Goal: Task Accomplishment & Management: Manage account settings

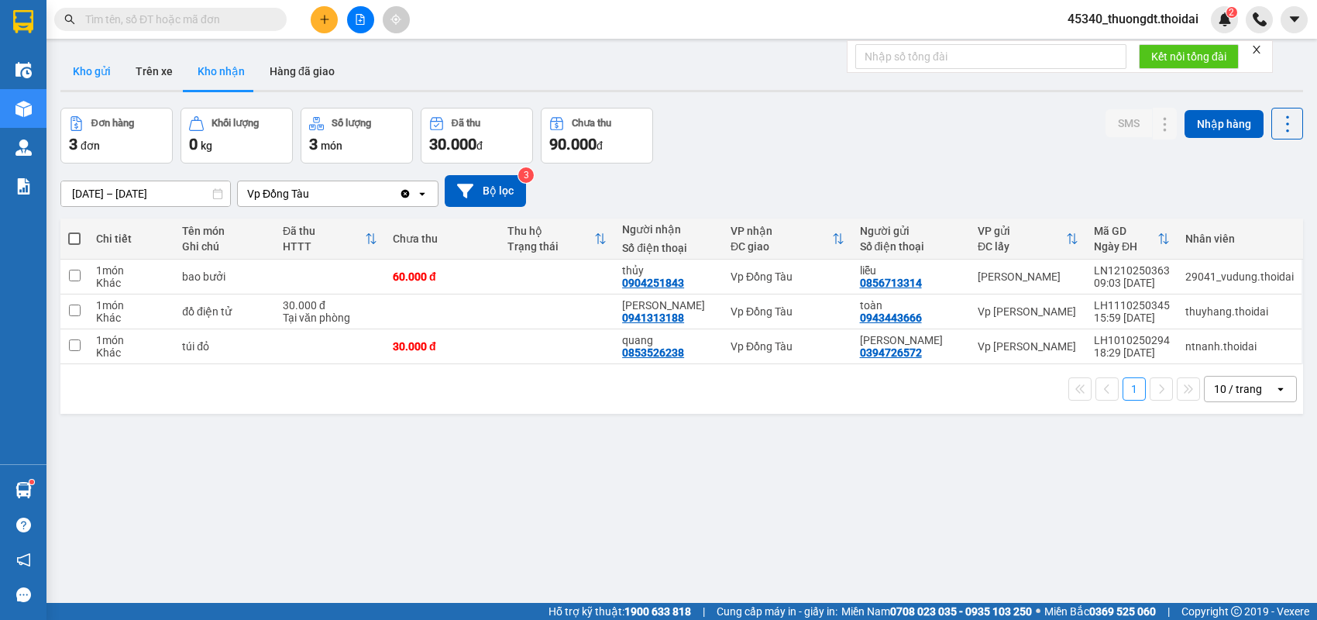
click at [94, 78] on button "Kho gửi" at bounding box center [91, 71] width 63 height 37
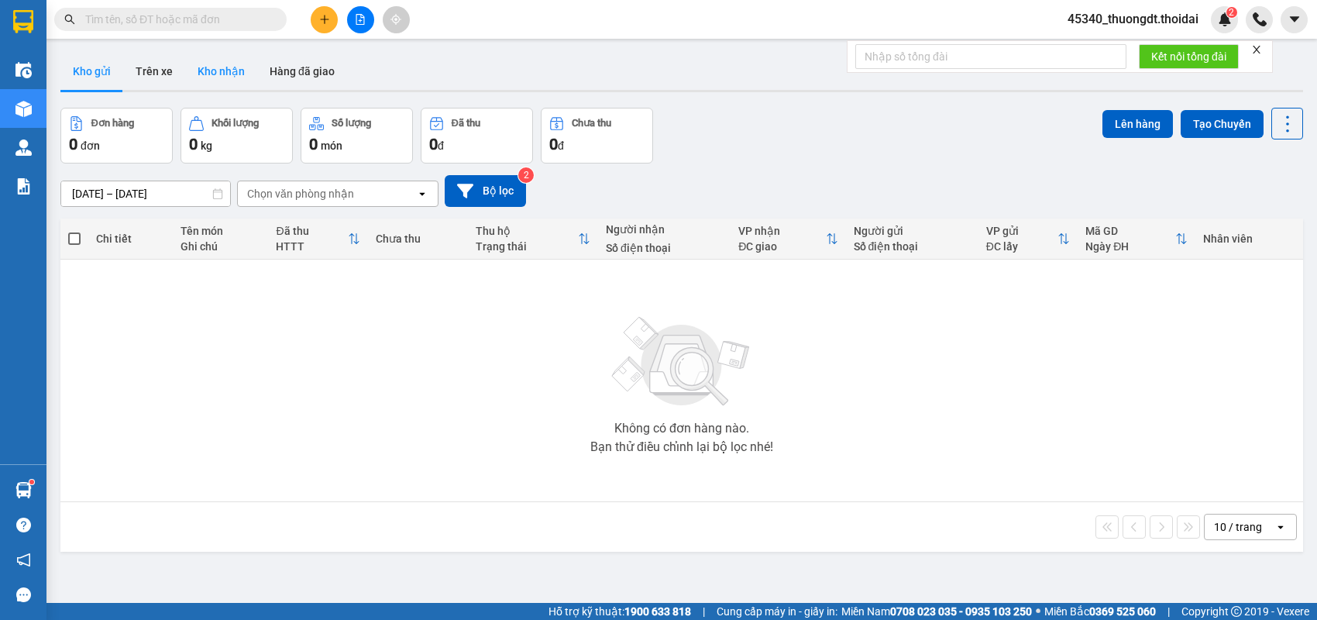
click at [207, 77] on button "Kho nhận" at bounding box center [221, 71] width 72 height 37
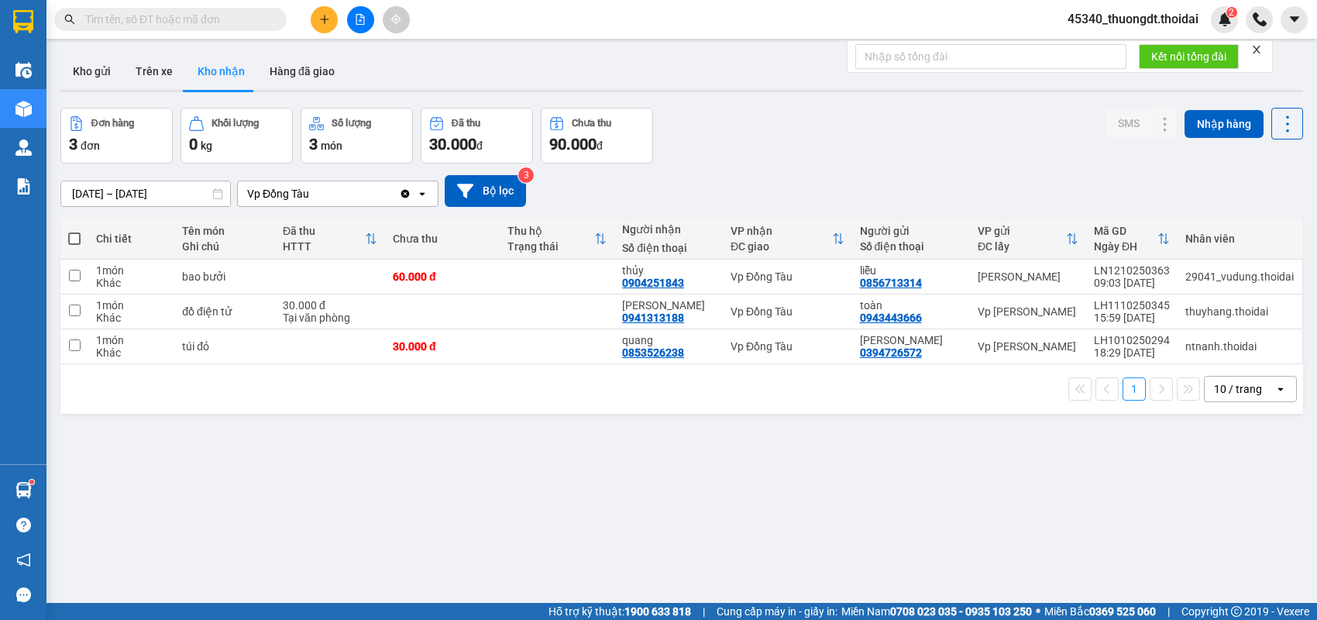
click at [315, 16] on button at bounding box center [324, 19] width 27 height 27
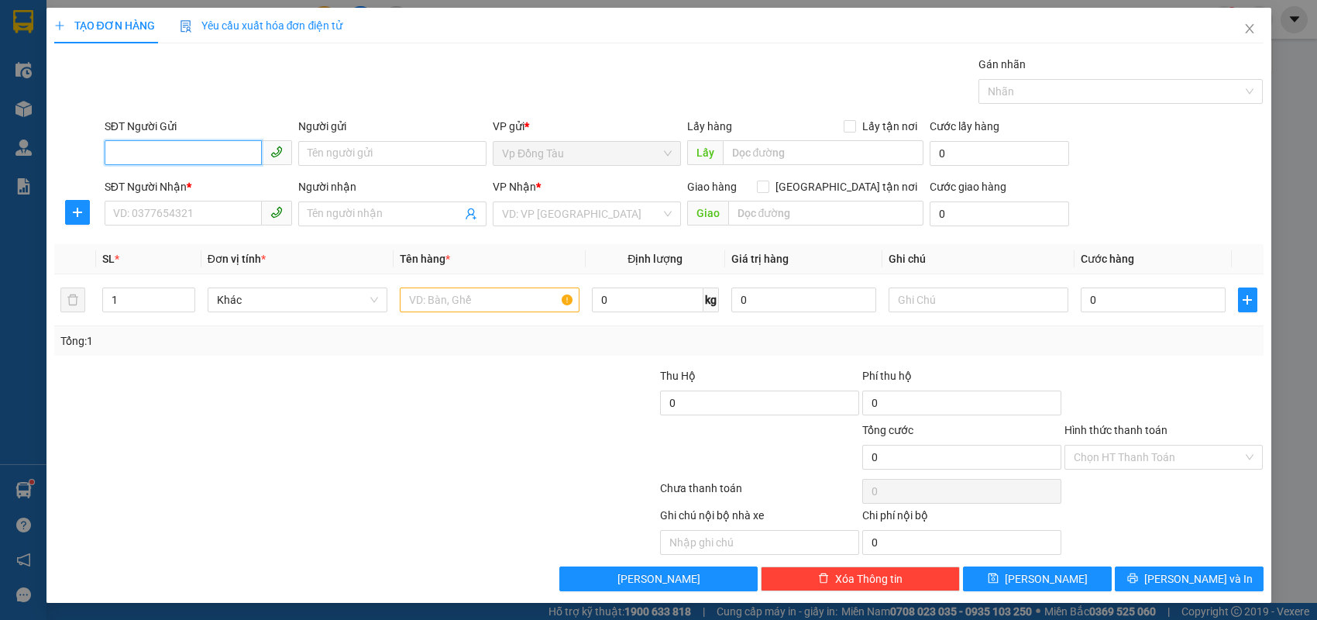
click at [216, 147] on input "SĐT Người Gửi" at bounding box center [184, 152] width 158 height 25
drag, startPoint x: 196, startPoint y: 176, endPoint x: 208, endPoint y: 199, distance: 26.3
click at [196, 177] on div "0979585972 - oanh" at bounding box center [199, 183] width 170 height 17
type input "0979585972"
type input "oanh"
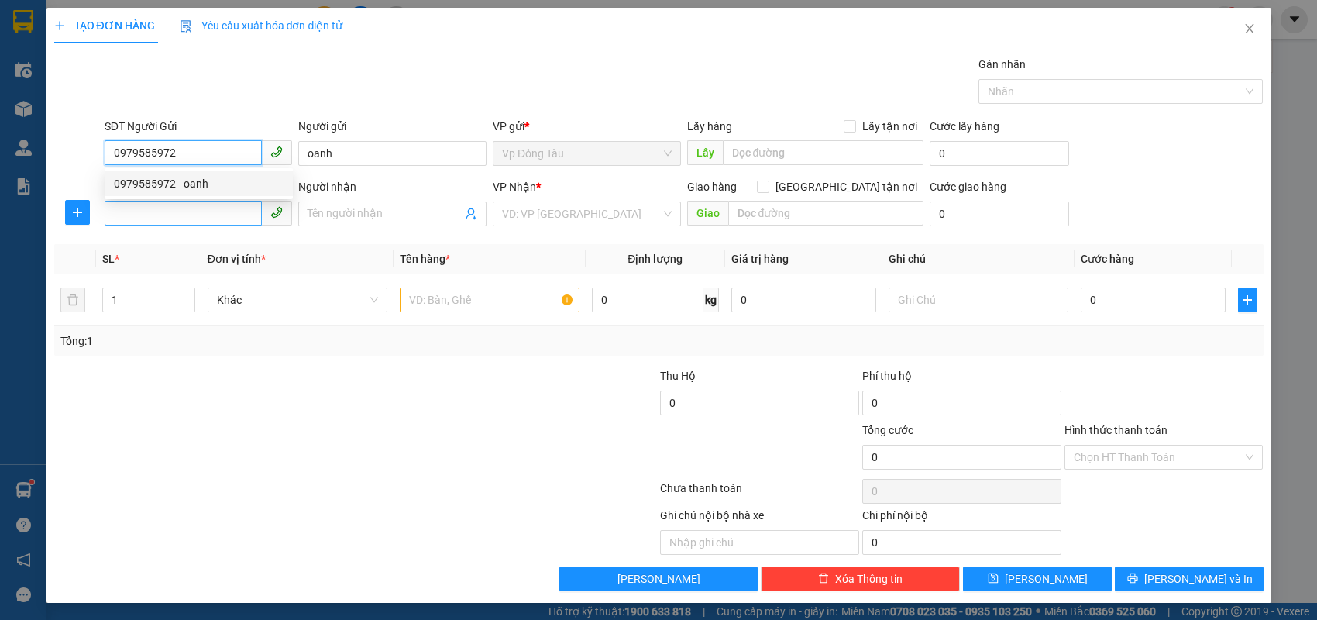
type input "0979585972"
click at [205, 210] on input "SĐT Người Nhận *" at bounding box center [184, 213] width 158 height 25
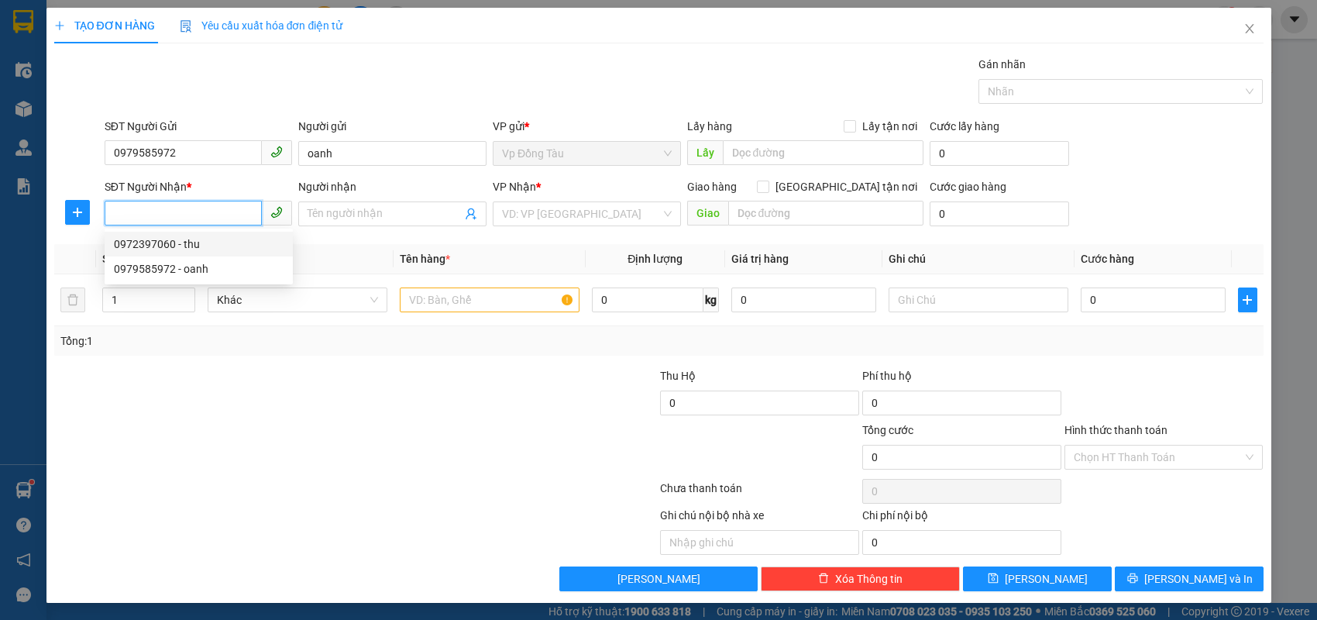
click at [196, 246] on div "0972397060 - thu" at bounding box center [199, 244] width 170 height 17
type input "0972397060"
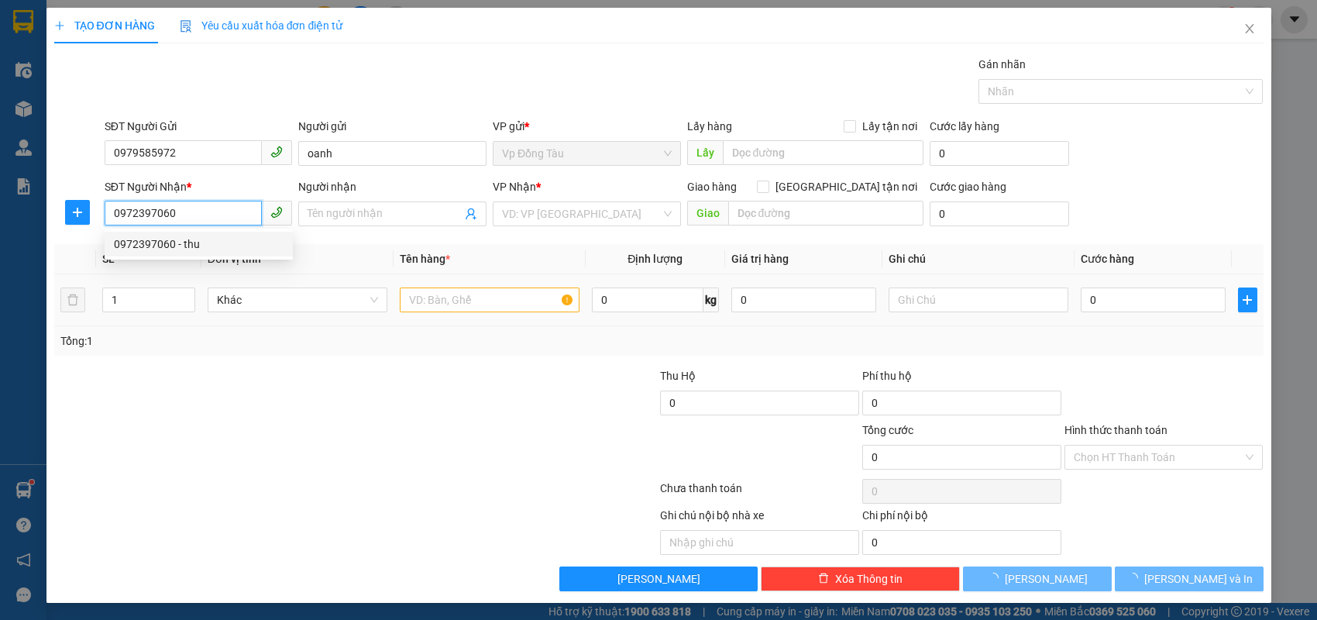
type input "thu"
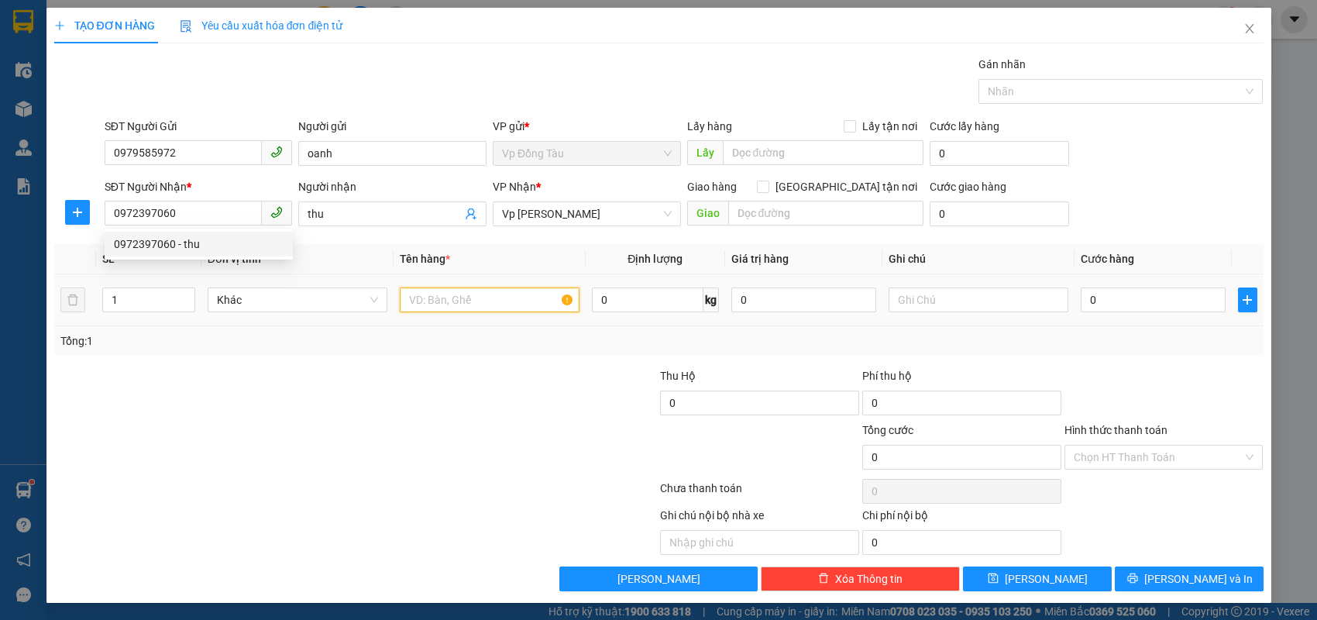
click at [531, 298] on input "text" at bounding box center [490, 299] width 180 height 25
type input "giấy tờ"
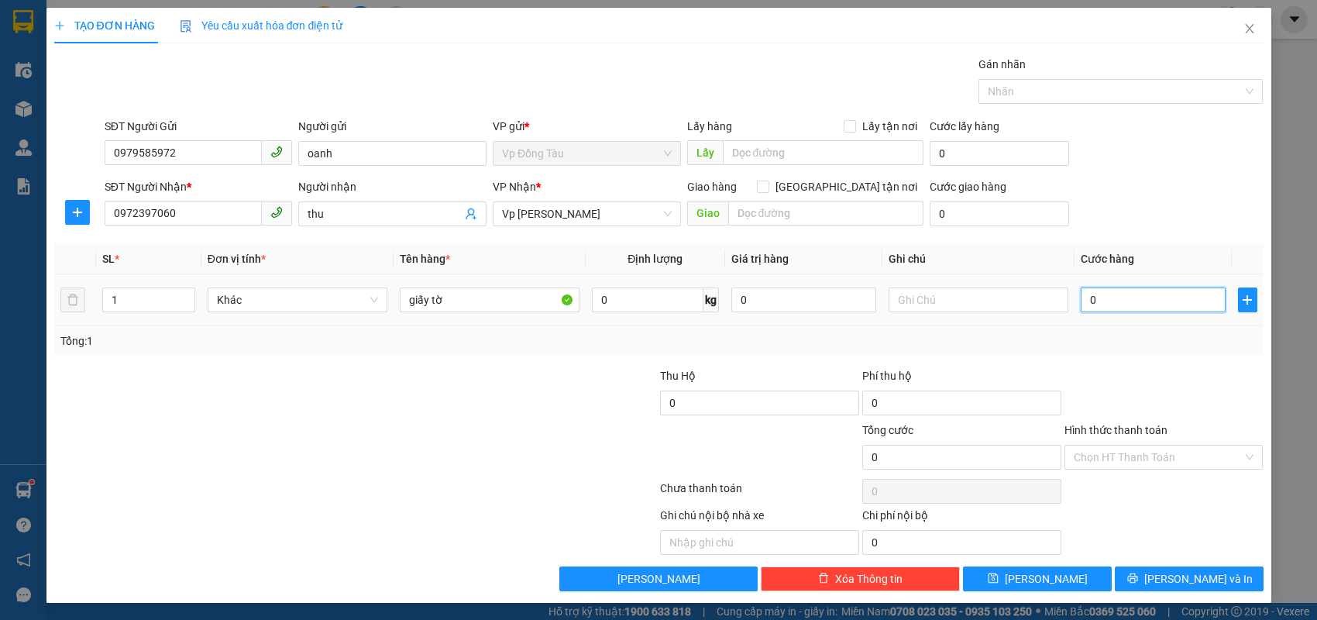
click at [1142, 301] on input "0" at bounding box center [1153, 299] width 145 height 25
type input "3"
type input "30"
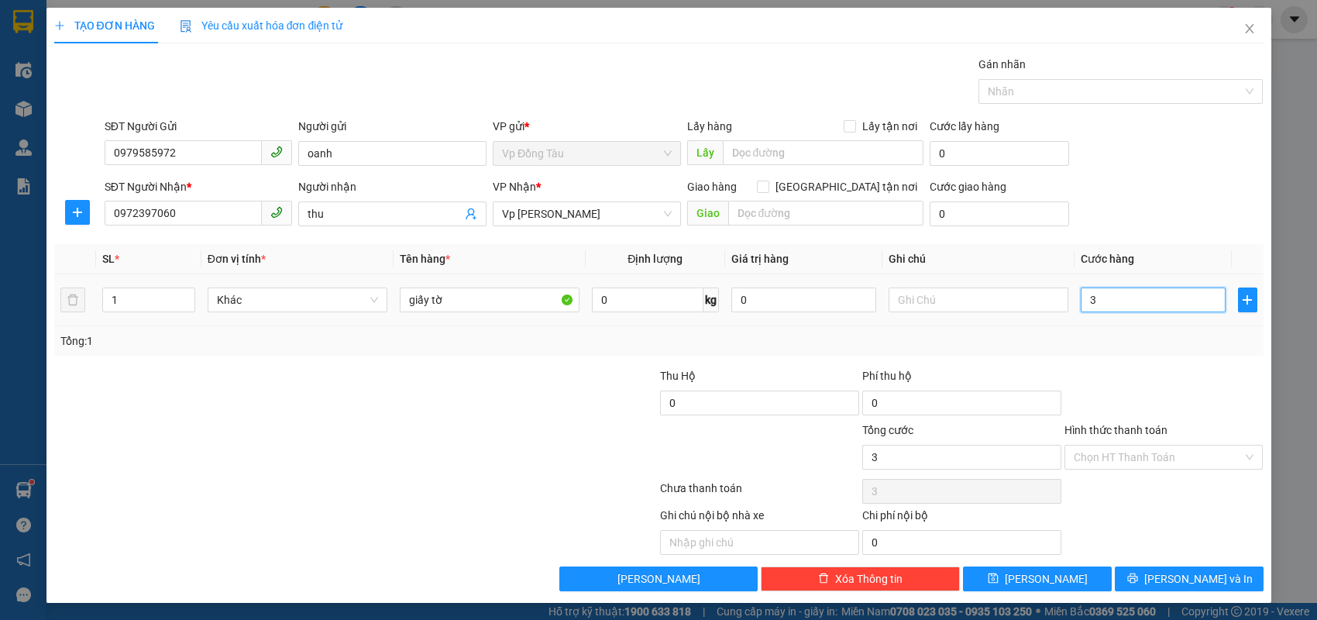
type input "30"
type input "30.000"
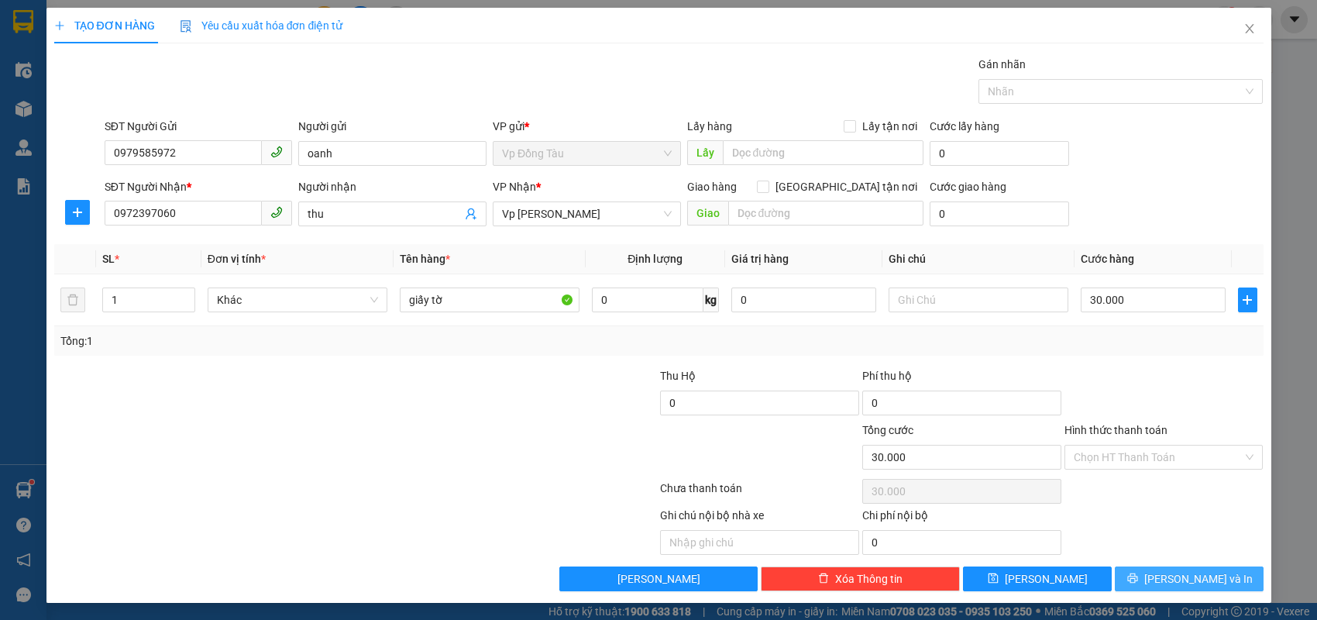
click at [1145, 571] on button "[PERSON_NAME] và In" at bounding box center [1189, 578] width 149 height 25
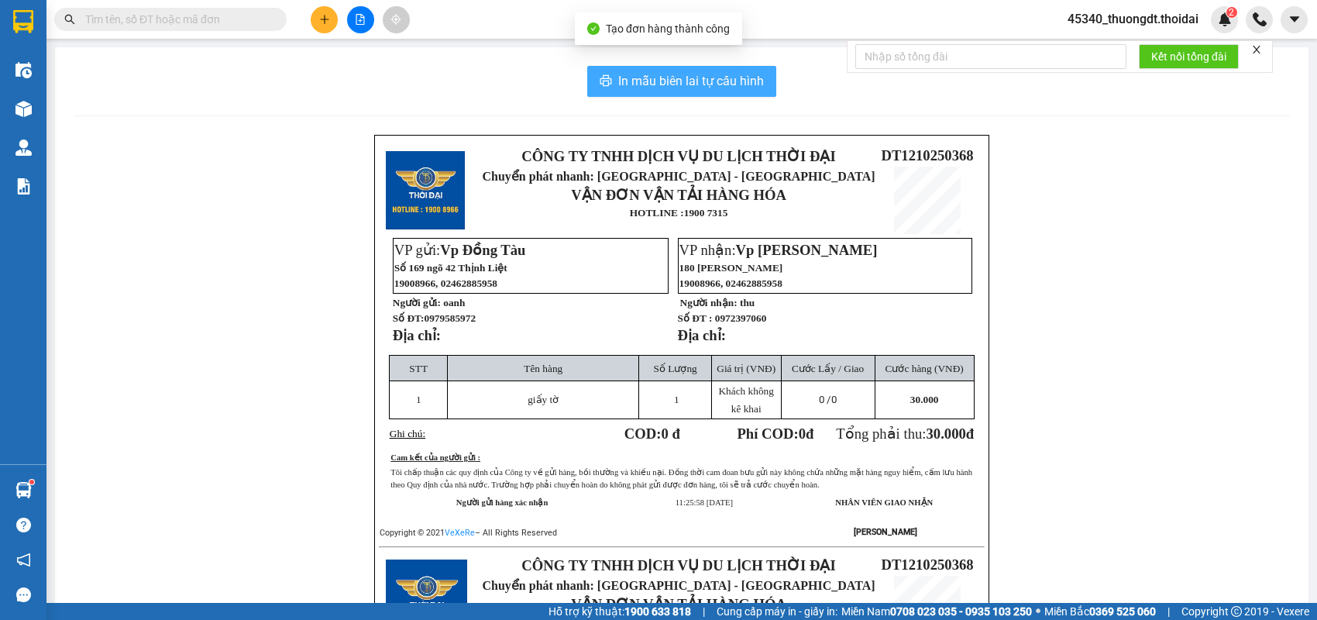
click at [696, 85] on span "In mẫu biên lai tự cấu hình" at bounding box center [691, 80] width 146 height 19
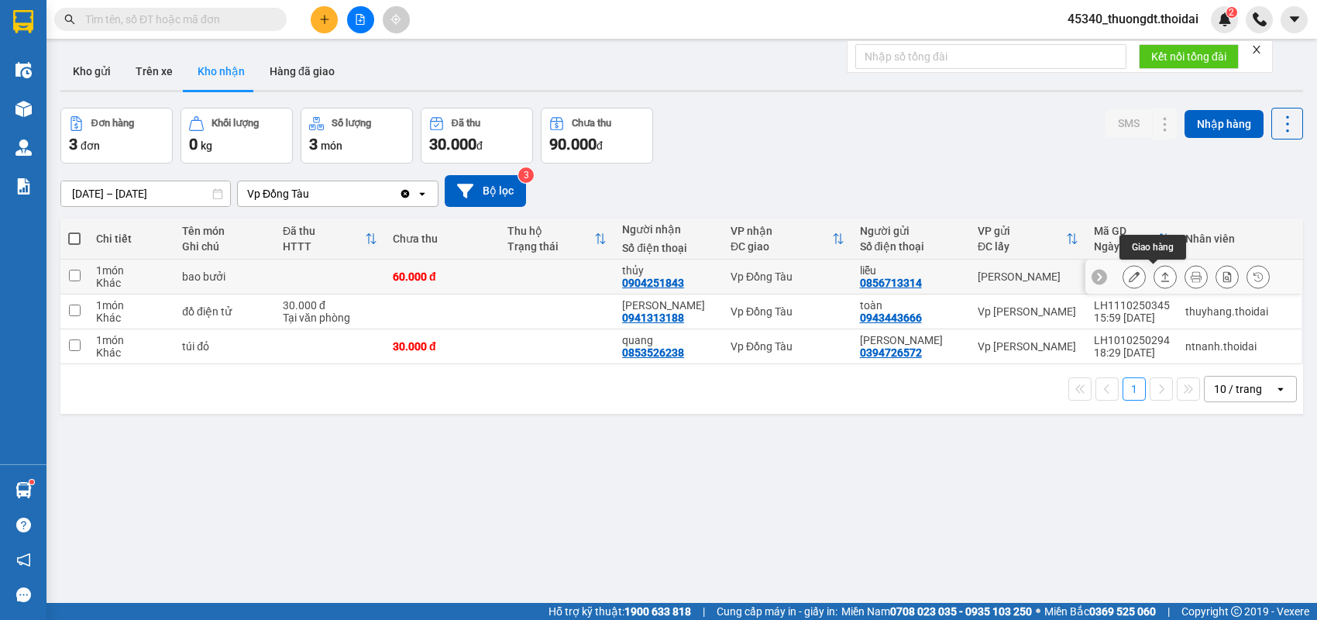
click at [1160, 277] on icon at bounding box center [1165, 276] width 11 height 11
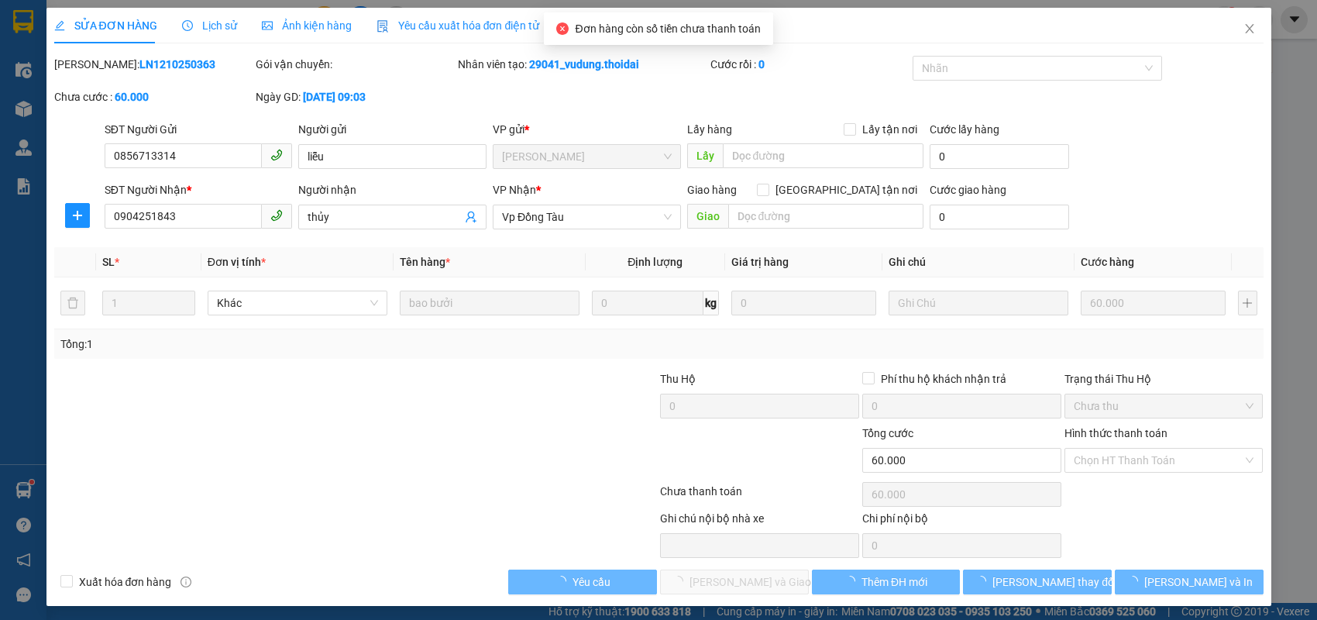
type input "0856713314"
type input "liễu"
type input "0904251843"
type input "thủy"
type input "0"
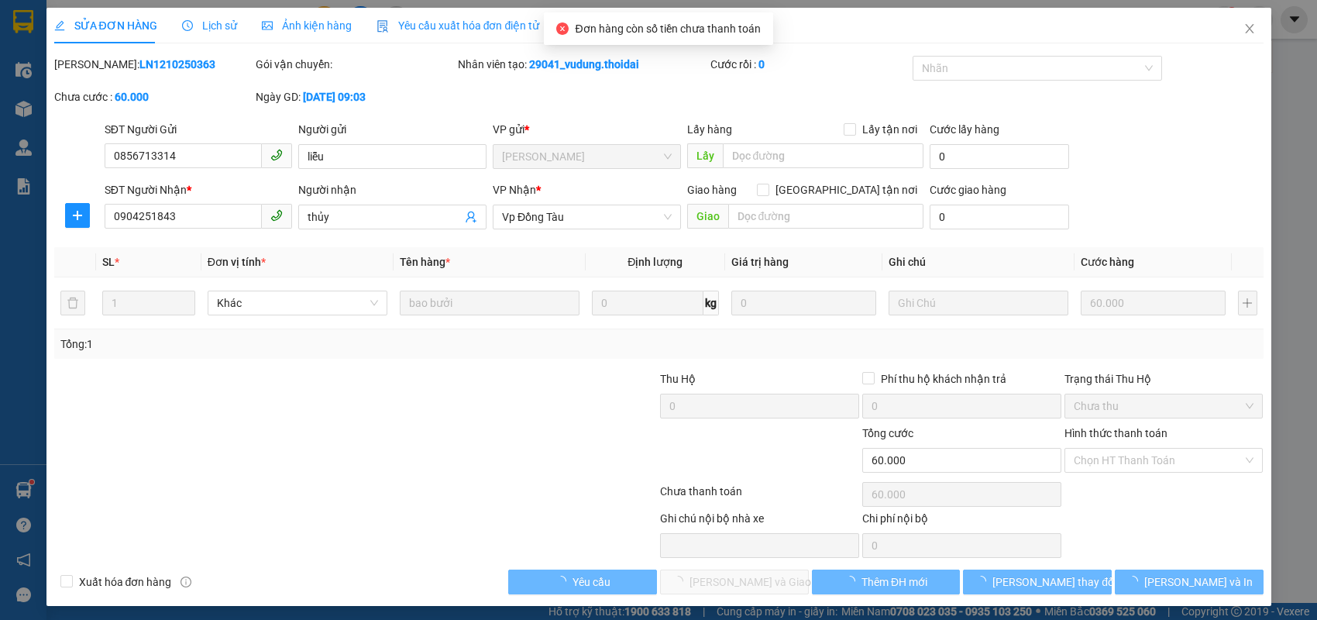
type input "60.000"
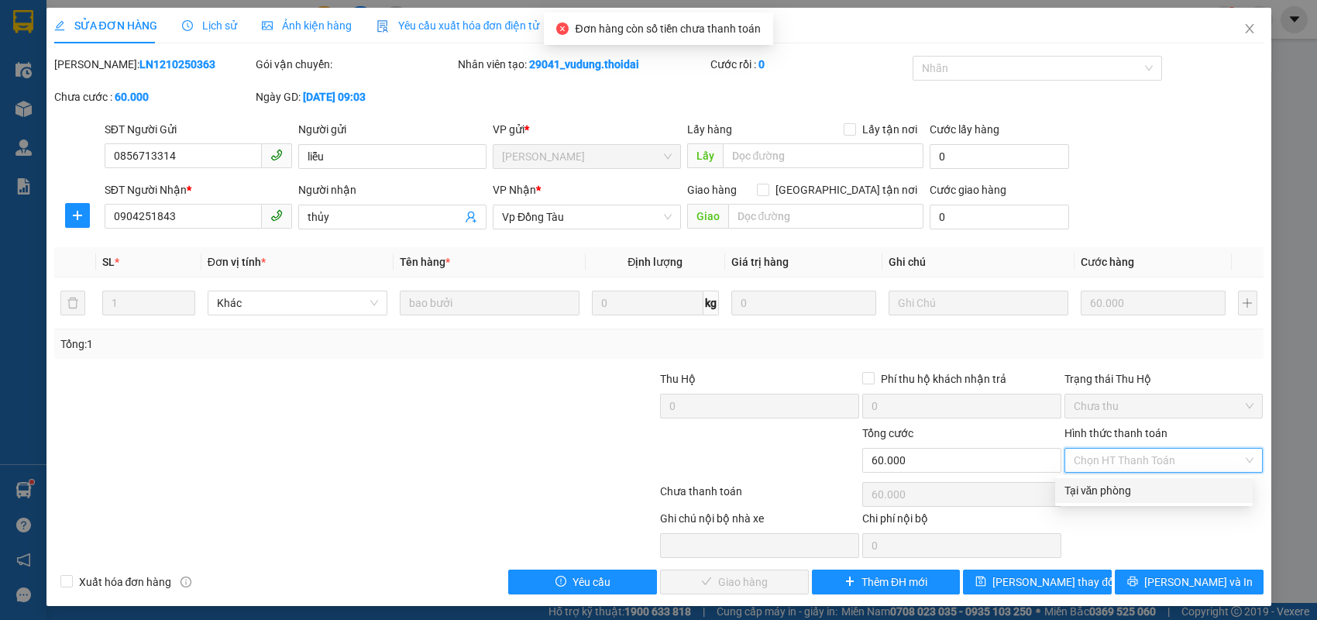
click at [1071, 491] on div "Tại văn phòng" at bounding box center [1153, 490] width 179 height 17
type input "0"
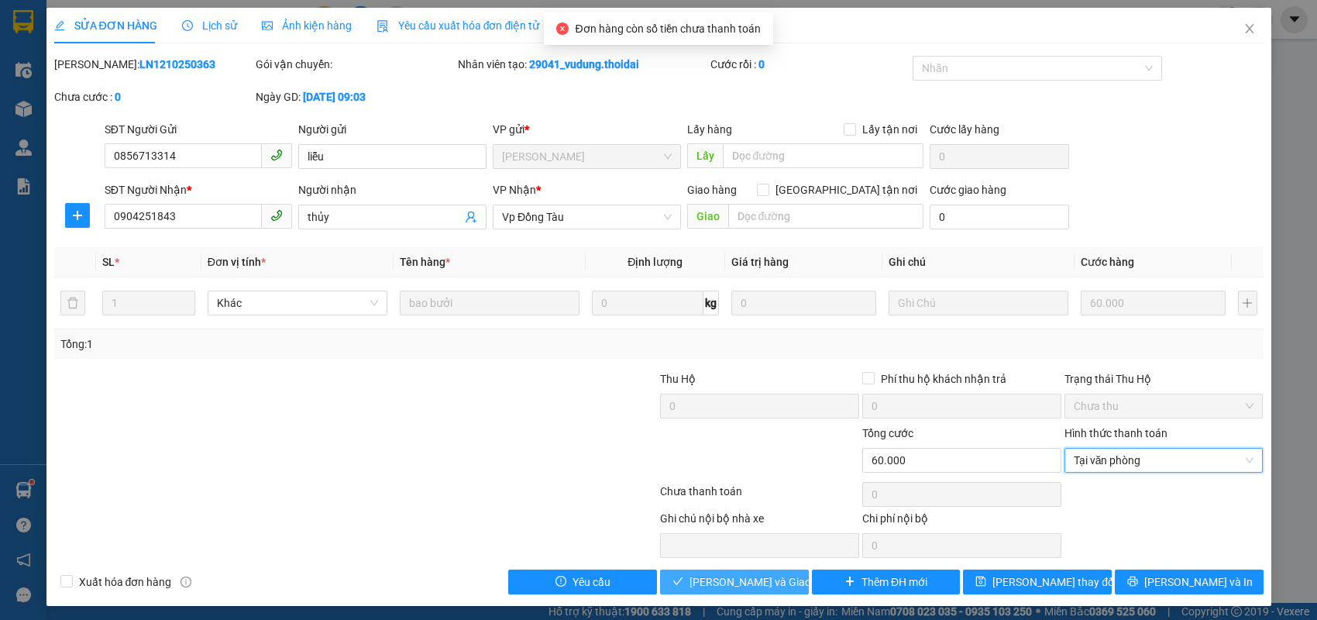
click at [705, 588] on span "[PERSON_NAME] và Giao hàng" at bounding box center [764, 581] width 149 height 17
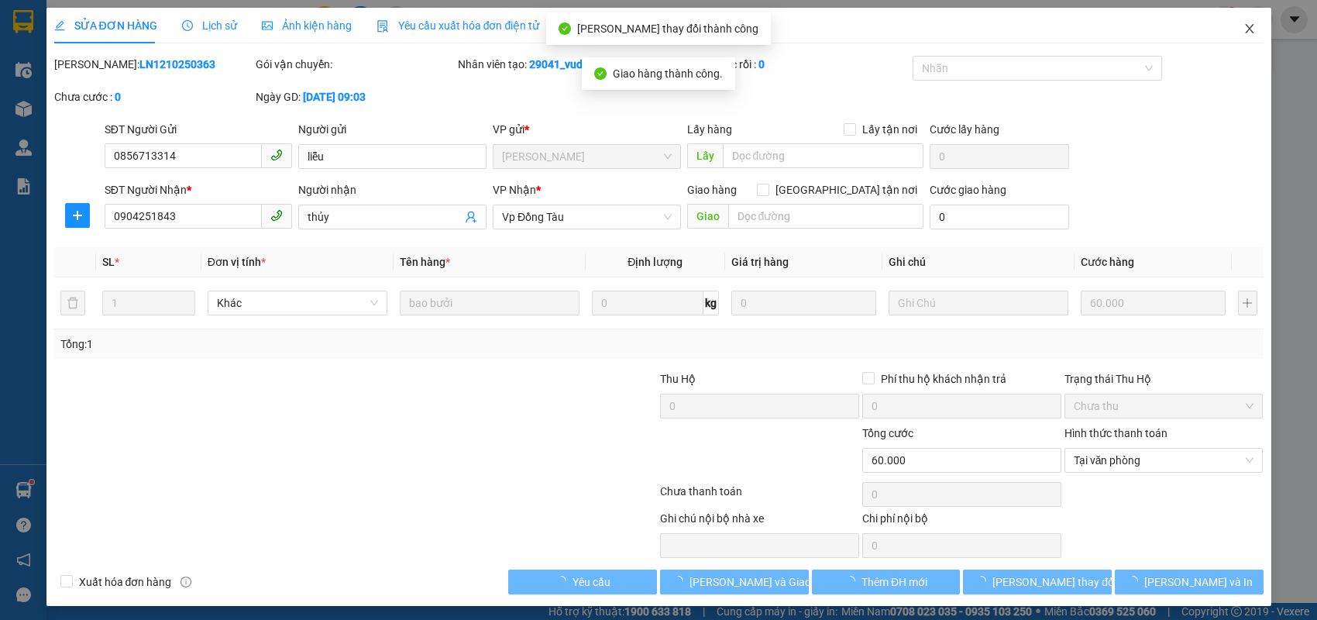
click at [1243, 26] on icon "close" at bounding box center [1249, 28] width 12 height 12
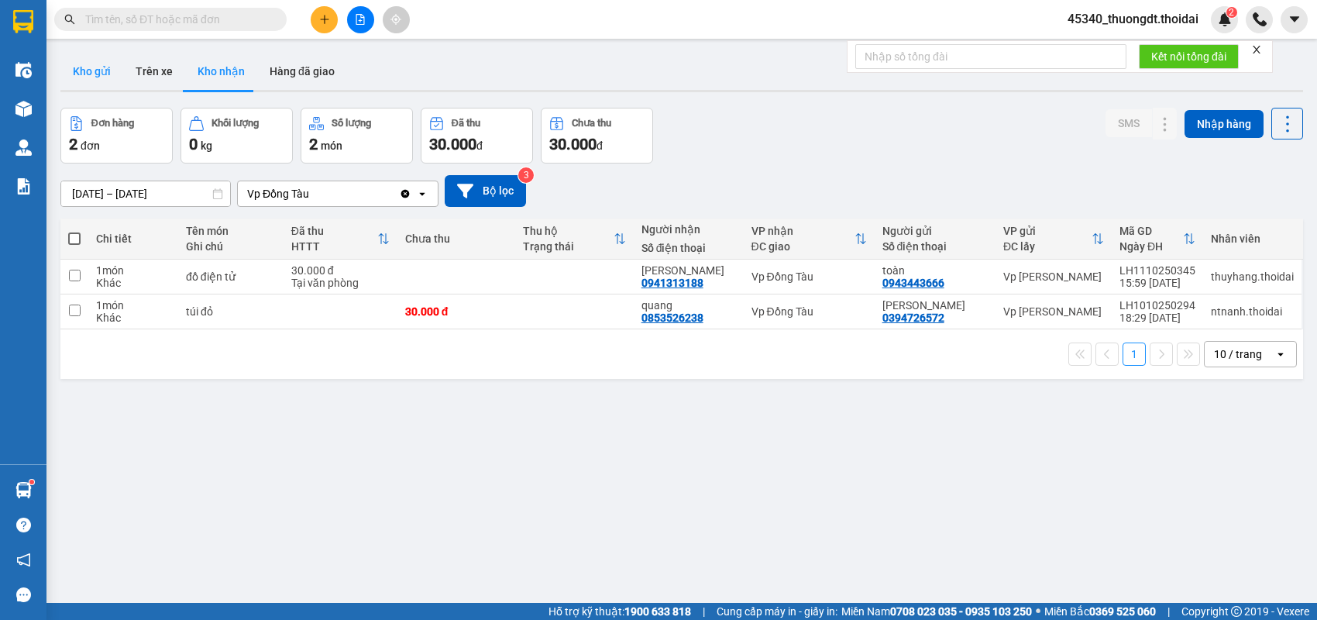
click at [108, 66] on button "Kho gửi" at bounding box center [91, 71] width 63 height 37
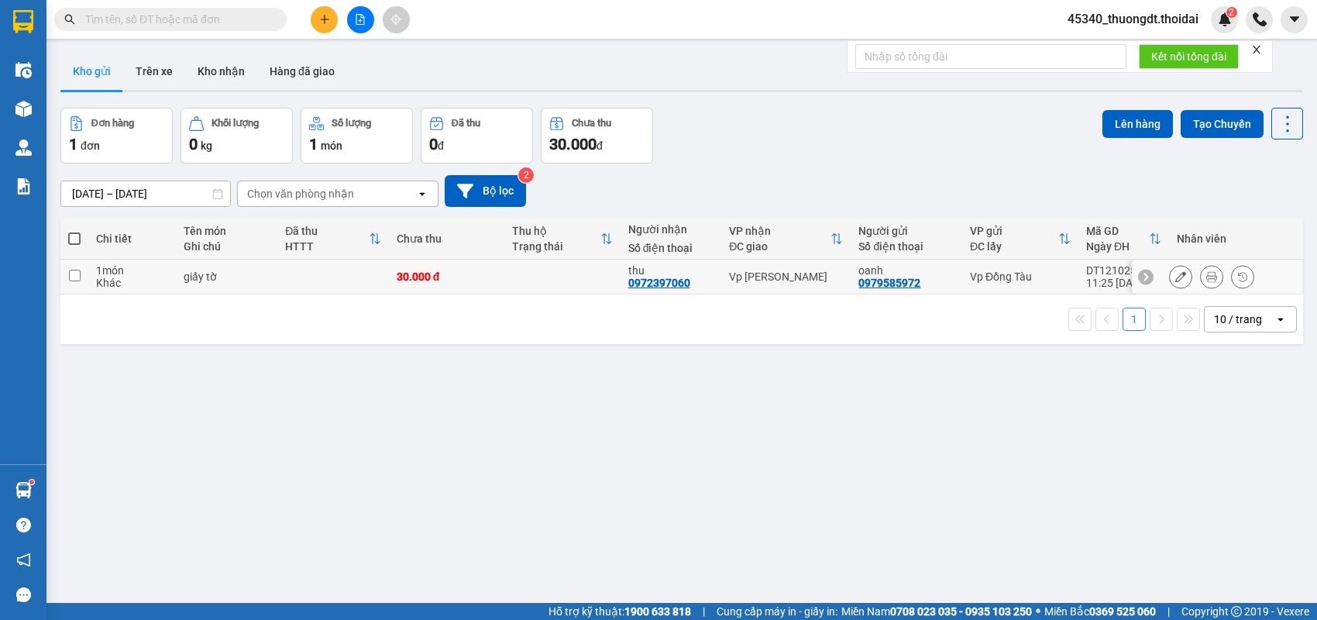
click at [202, 287] on td "giấy tờ" at bounding box center [227, 277] width 102 height 35
checkbox input "true"
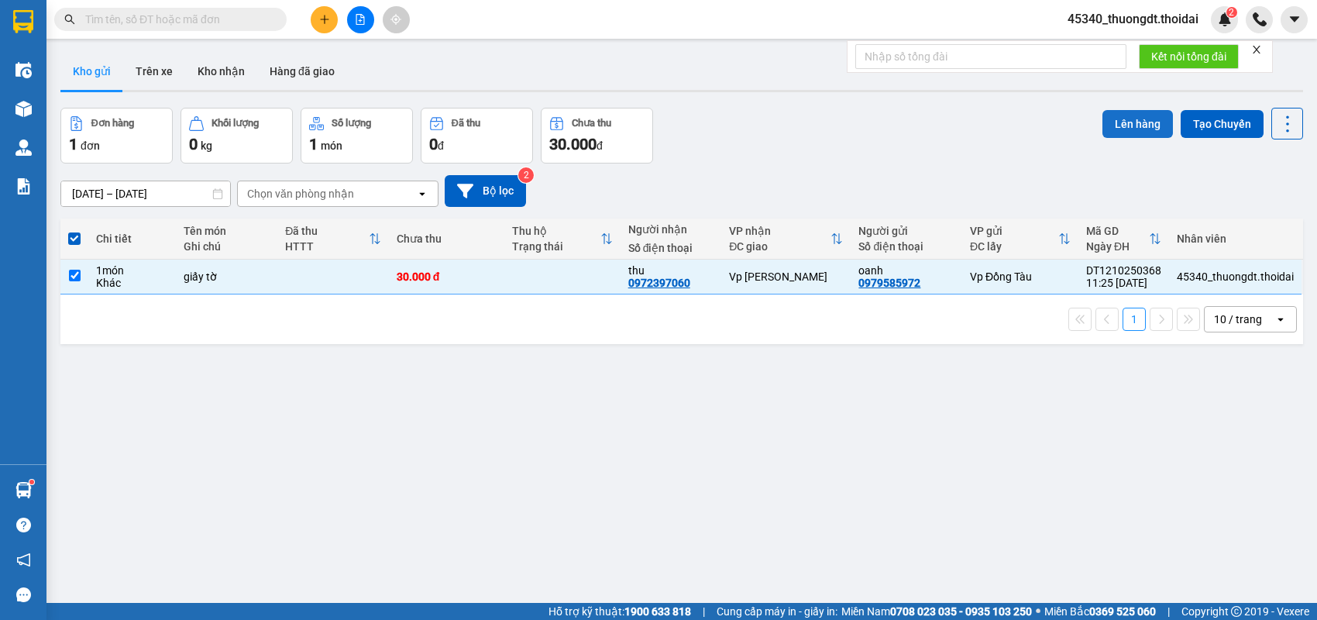
click at [1111, 133] on button "Lên hàng" at bounding box center [1137, 124] width 71 height 28
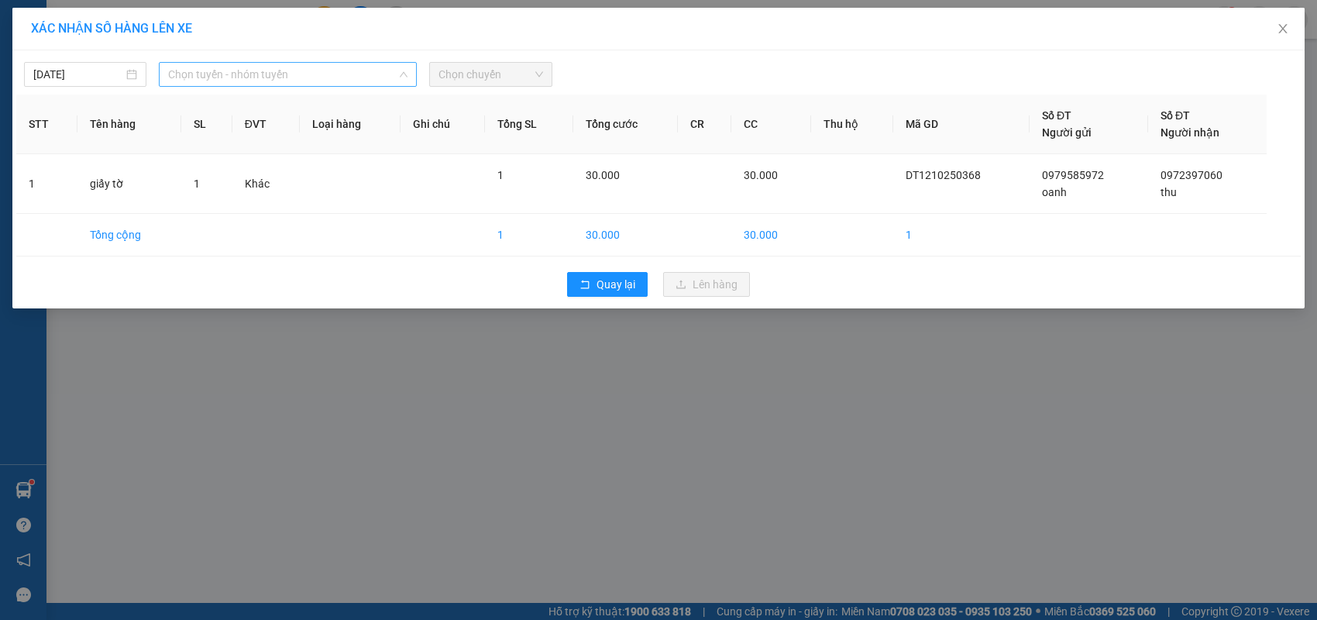
click at [215, 77] on span "Chọn tuyến - nhóm tuyến" at bounding box center [287, 74] width 239 height 23
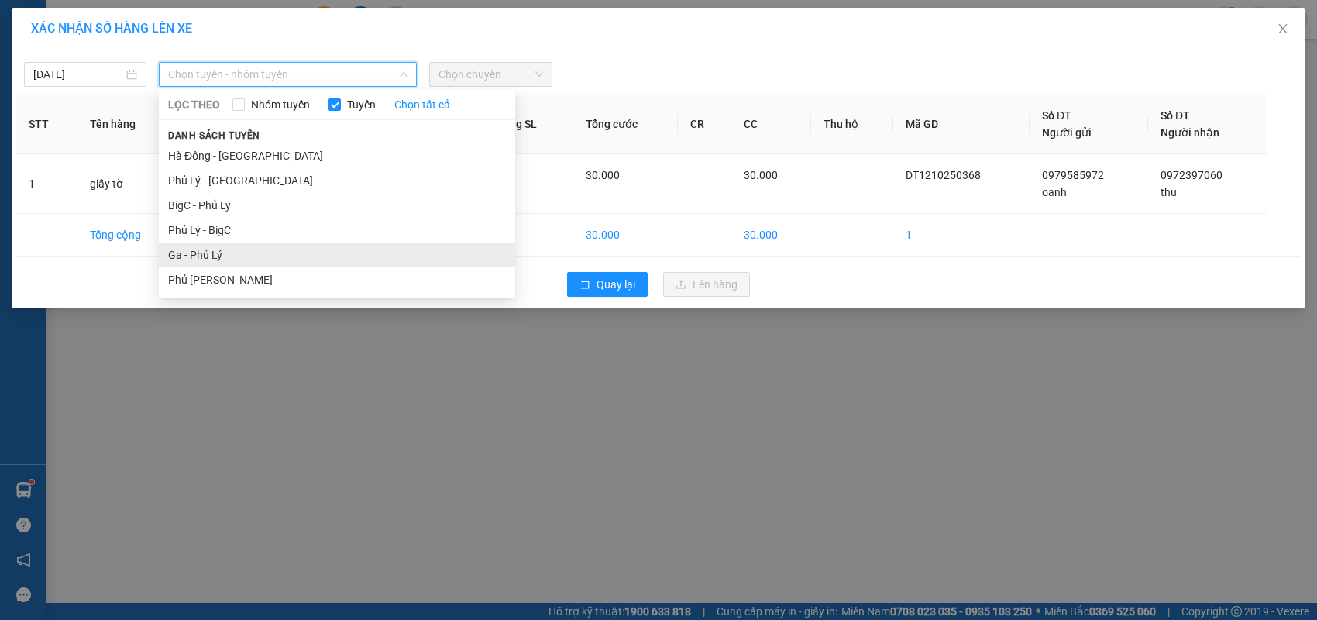
click at [214, 248] on li "Ga - Phủ Lý" at bounding box center [337, 254] width 356 height 25
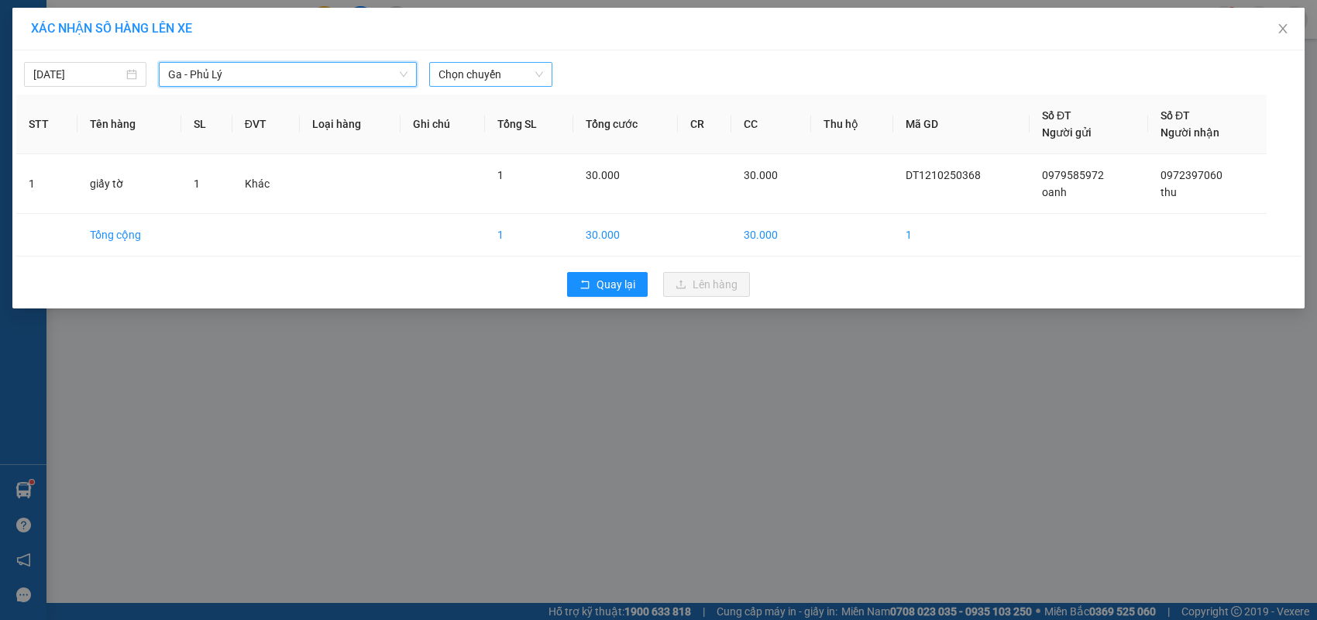
click at [494, 66] on span "Chọn chuyến" at bounding box center [491, 74] width 104 height 23
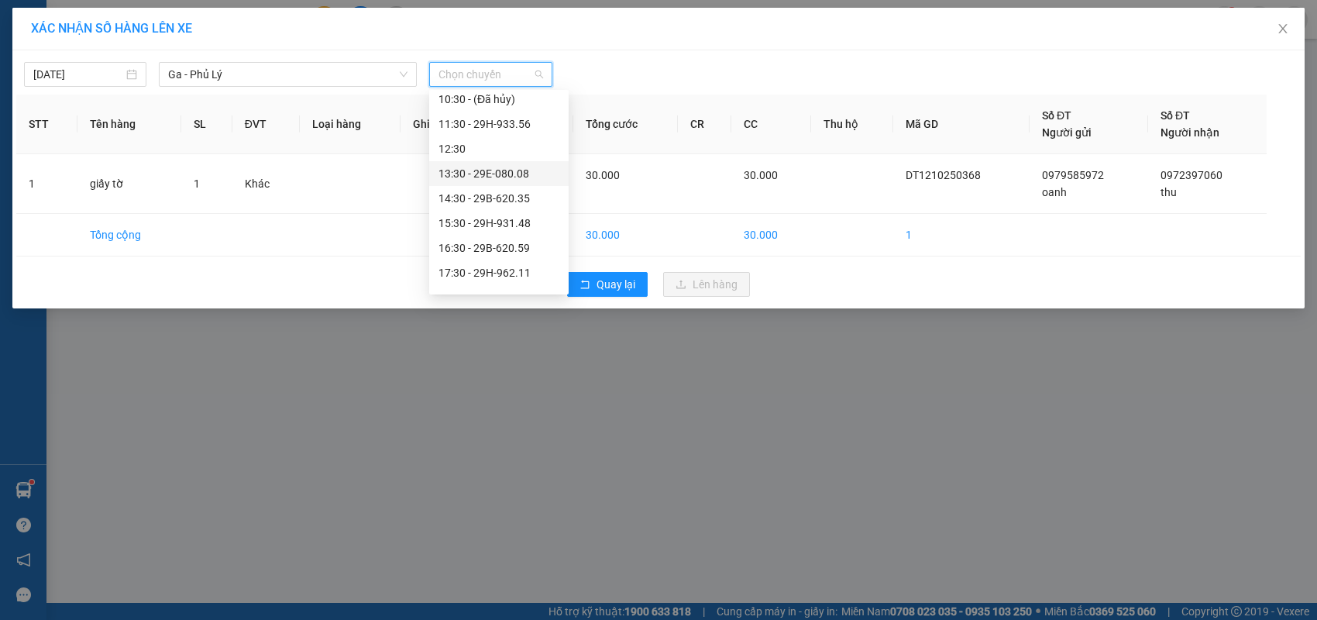
scroll to position [77, 0]
click at [497, 204] on div "11:30 - 29H-933.56" at bounding box center [499, 201] width 121 height 17
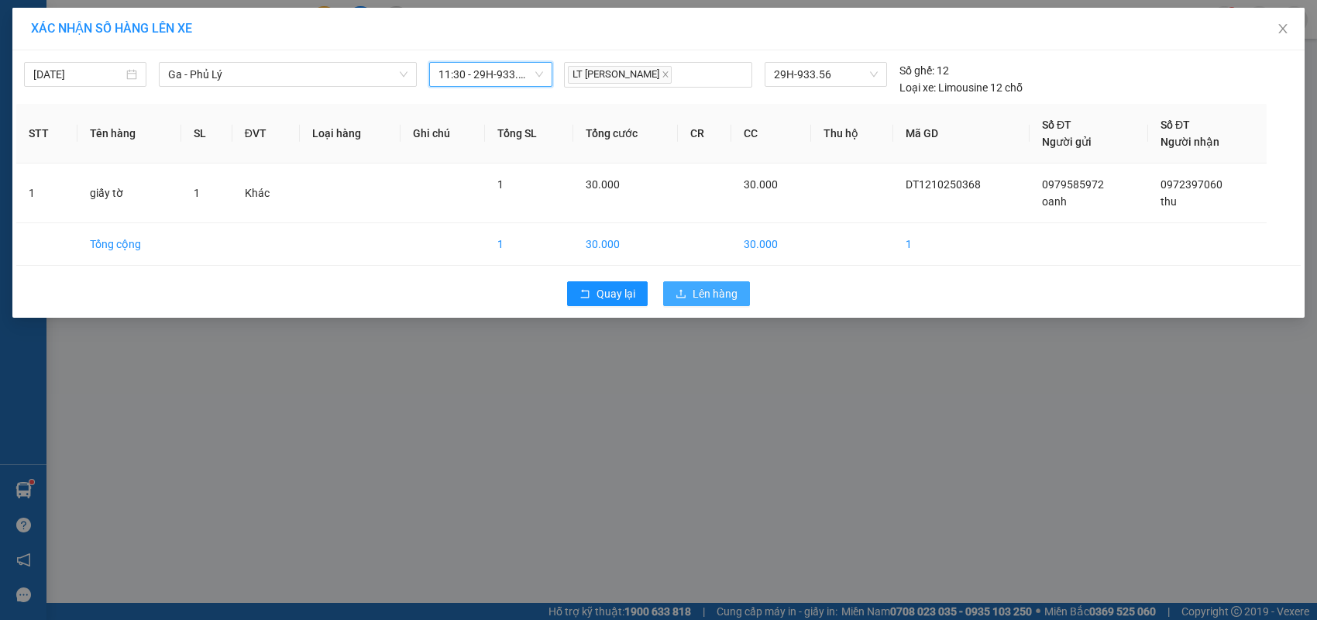
click at [676, 288] on icon "upload" at bounding box center [681, 293] width 11 height 11
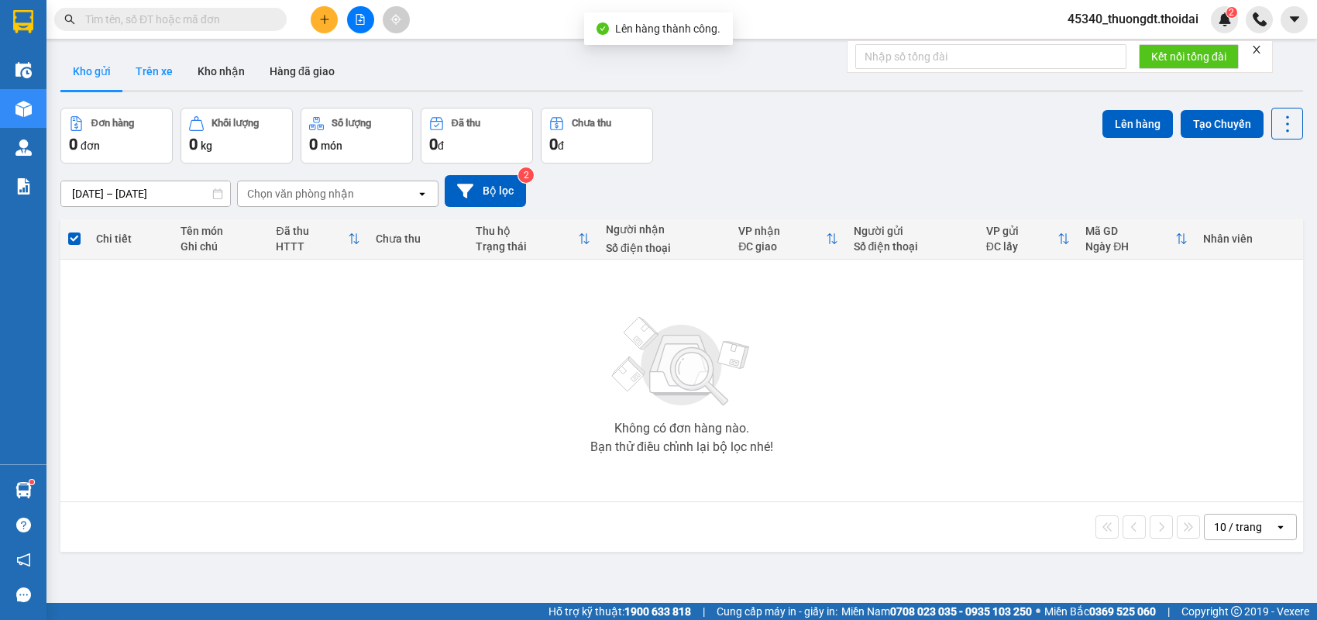
click at [149, 73] on button "Trên xe" at bounding box center [154, 71] width 62 height 37
